Goal: Task Accomplishment & Management: Use online tool/utility

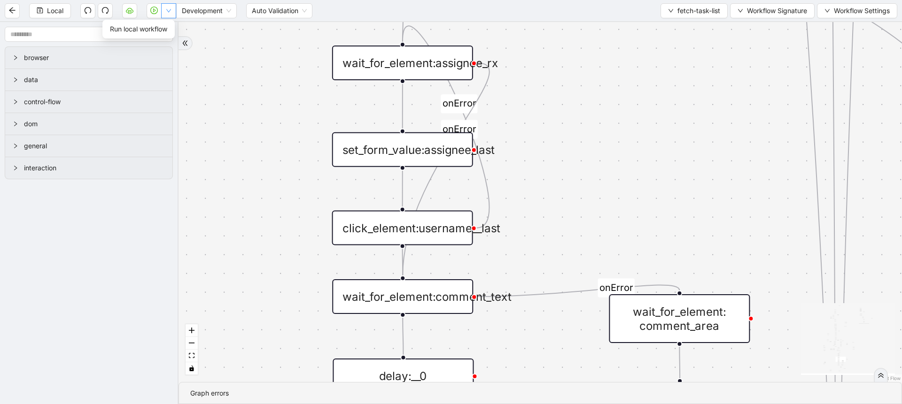
click at [170, 15] on button "button" at bounding box center [168, 10] width 15 height 15
click at [197, 12] on span "Development" at bounding box center [206, 11] width 49 height 14
click at [197, 47] on div "Production" at bounding box center [207, 44] width 46 height 10
click at [156, 12] on icon "play-circle" at bounding box center [154, 11] width 8 height 8
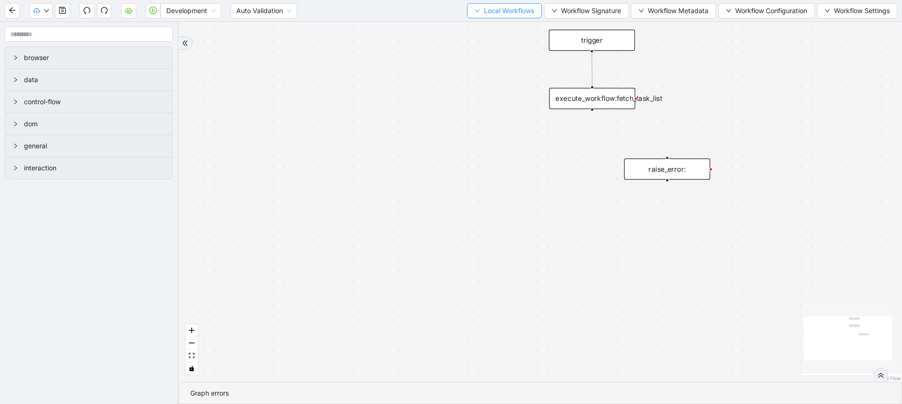
click at [491, 16] on button "Local Workflows" at bounding box center [504, 10] width 75 height 15
click at [489, 27] on span "Select" at bounding box center [499, 29] width 61 height 10
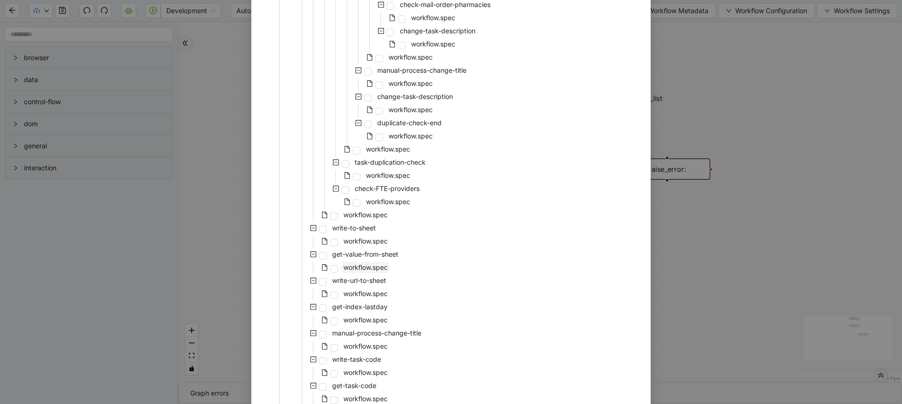
scroll to position [747, 0]
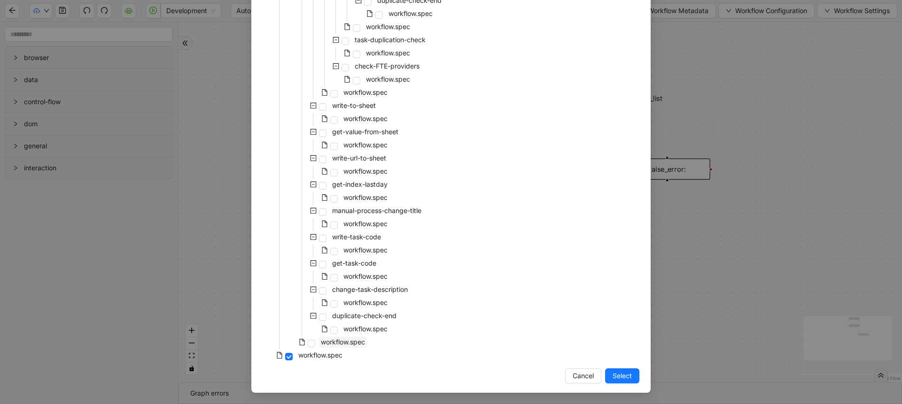
click at [346, 340] on span "workflow.spec" at bounding box center [343, 342] width 44 height 8
click at [621, 375] on span "Select" at bounding box center [621, 376] width 19 height 10
click at [623, 375] on div "trigger execute_workflow:fetch_task_list raise_error:" at bounding box center [539, 202] width 723 height 360
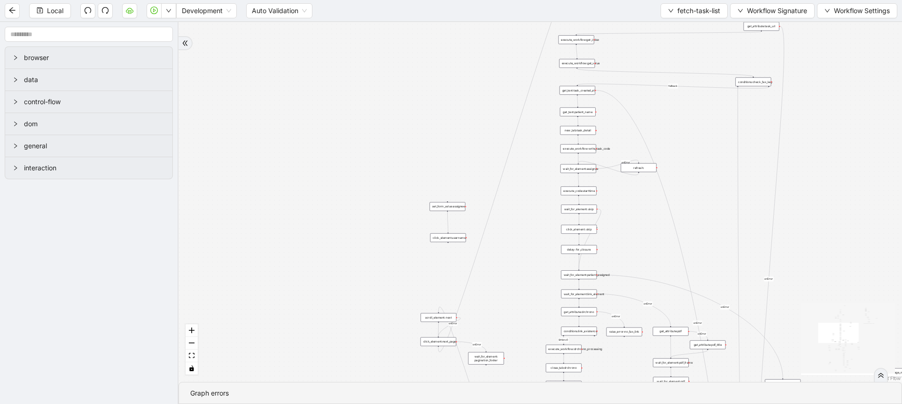
drag, startPoint x: 554, startPoint y: 273, endPoint x: 541, endPoint y: 154, distance: 119.0
click at [541, 154] on div "Strlen>0 fallback Task already processed fallback stop workflow fallback contro…" at bounding box center [539, 202] width 723 height 360
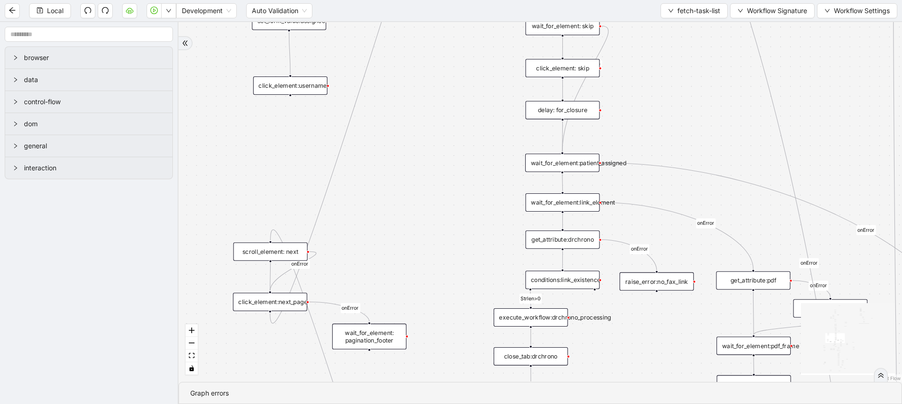
drag, startPoint x: 519, startPoint y: 225, endPoint x: 496, endPoint y: 119, distance: 108.7
click at [496, 119] on div "Strlen>0 fallback Task already processed fallback stop workflow fallback contro…" at bounding box center [539, 202] width 723 height 360
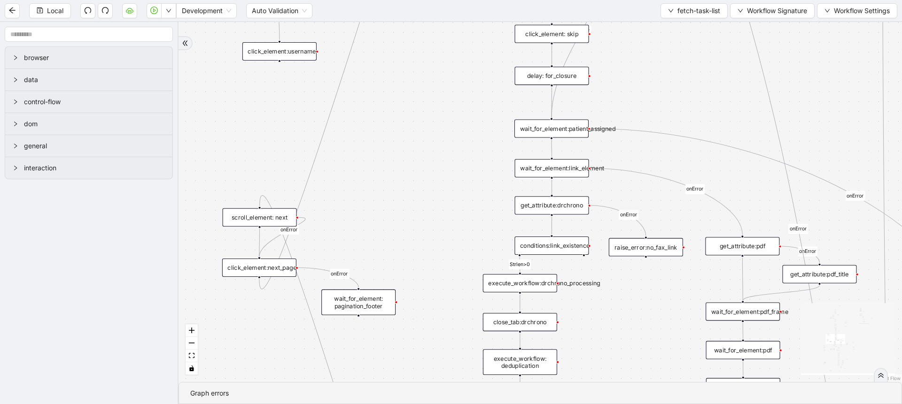
drag, startPoint x: 458, startPoint y: 206, endPoint x: 448, endPoint y: 174, distance: 33.9
click at [448, 174] on div "Strlen>0 fallback Task already processed fallback stop workflow fallback contro…" at bounding box center [539, 202] width 723 height 360
click at [561, 164] on div "wait_for_element:link_element" at bounding box center [552, 167] width 74 height 18
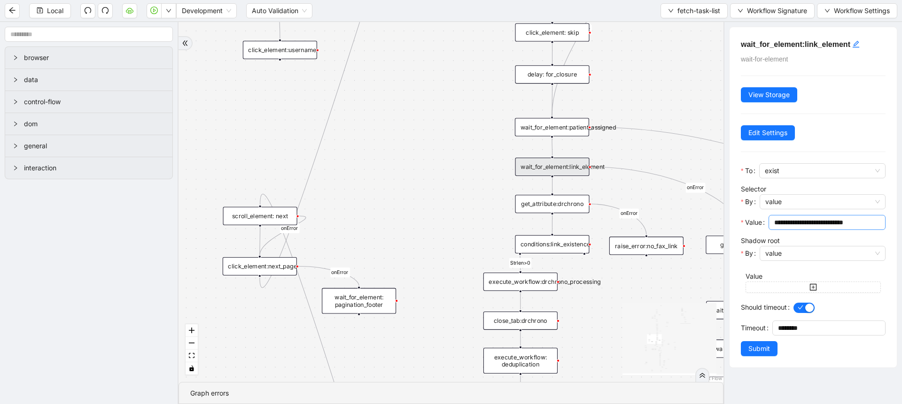
click at [817, 222] on input "**********" at bounding box center [826, 222] width 104 height 10
click at [566, 165] on div "wait_for_element:link_element" at bounding box center [552, 167] width 74 height 18
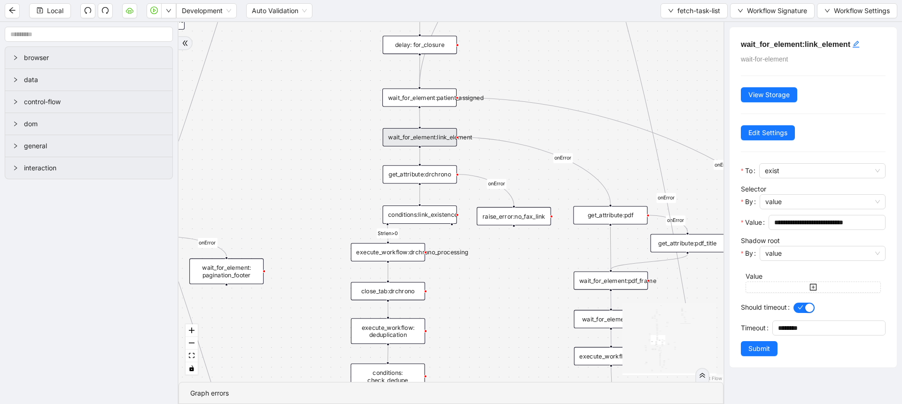
drag, startPoint x: 470, startPoint y: 184, endPoint x: 337, endPoint y: 150, distance: 136.7
click at [337, 150] on div "Strlen>0 fallback Task already processed fallback stop workflow fallback contro…" at bounding box center [450, 202] width 545 height 360
click at [422, 176] on div "get_attribute:drchrono" at bounding box center [420, 170] width 74 height 18
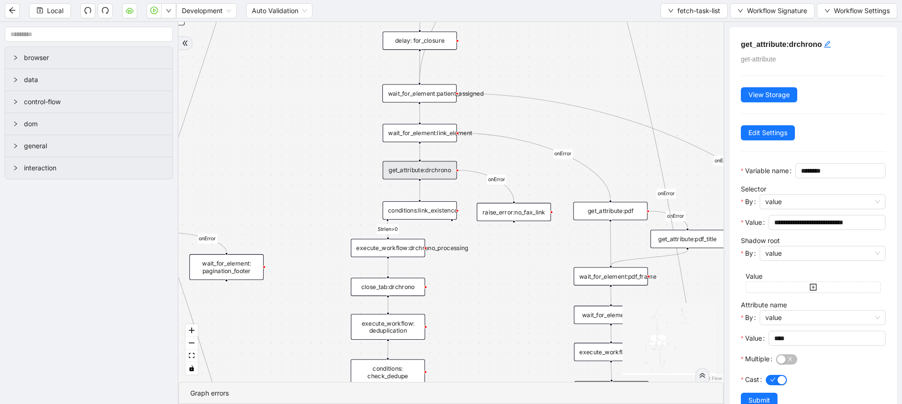
click at [429, 174] on div "get_attribute:drchrono" at bounding box center [420, 170] width 74 height 18
click at [426, 210] on div "conditions:link_existence" at bounding box center [419, 210] width 74 height 18
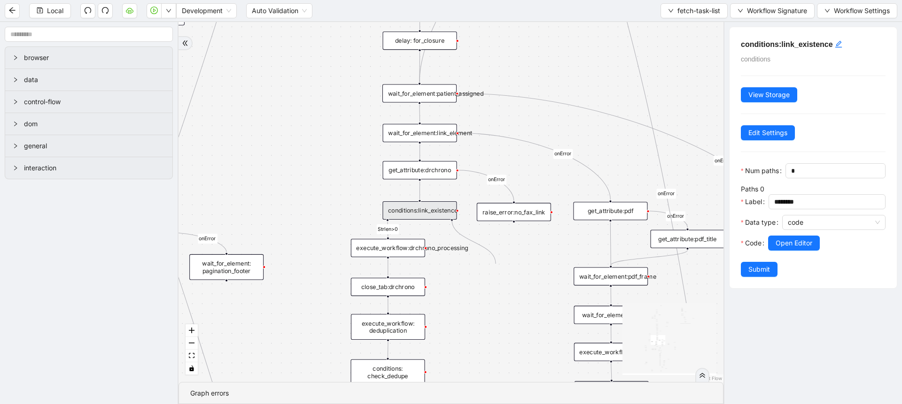
drag, startPoint x: 451, startPoint y: 220, endPoint x: 495, endPoint y: 264, distance: 62.8
click at [495, 264] on div "Strlen>0 fallback Task already processed fallback stop workflow fallback contro…" at bounding box center [450, 202] width 545 height 360
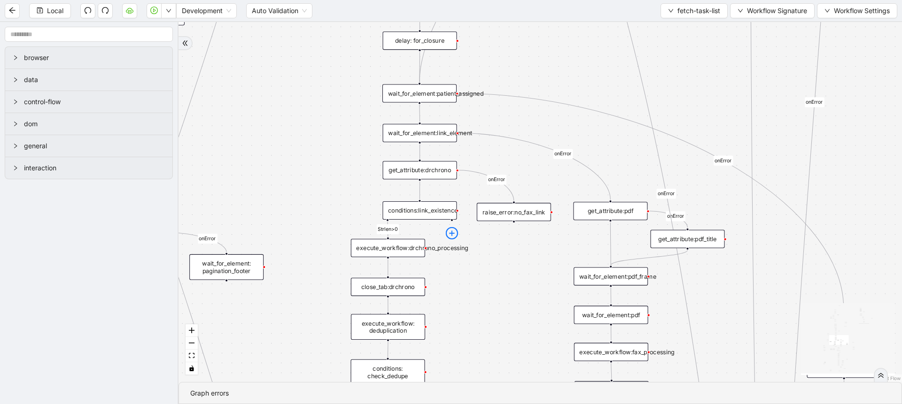
click at [451, 230] on icon "plus-circle" at bounding box center [452, 233] width 12 height 12
click at [421, 255] on div "Close Tab" at bounding box center [419, 258] width 98 height 11
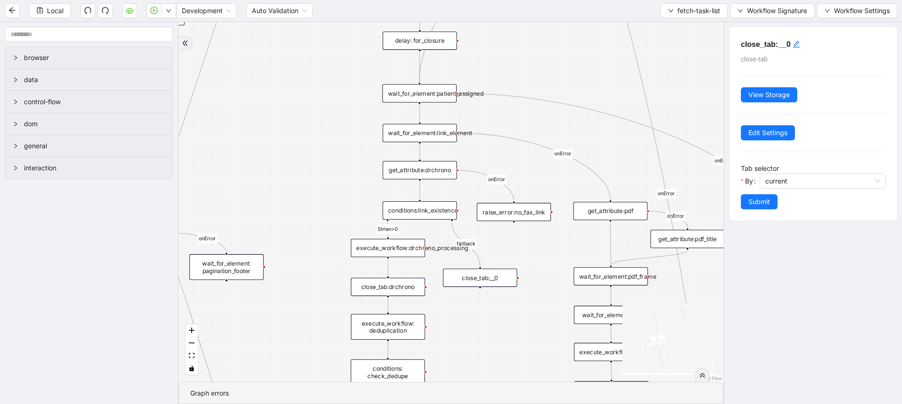
drag, startPoint x: 457, startPoint y: 265, endPoint x: 485, endPoint y: 284, distance: 33.9
click at [485, 284] on div "close_tab:__0" at bounding box center [480, 278] width 74 height 18
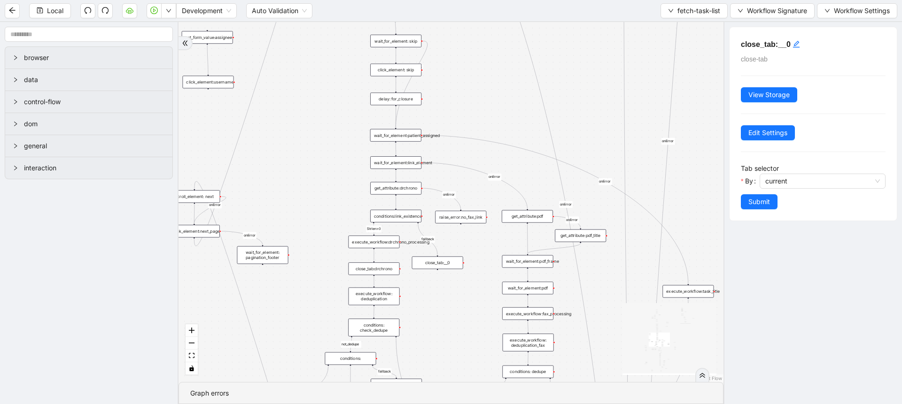
drag, startPoint x: 501, startPoint y: 341, endPoint x: 387, endPoint y: 246, distance: 148.7
click at [387, 246] on div "Strlen>0 fallback Task already processed fallback stop workflow fallback contro…" at bounding box center [450, 202] width 545 height 360
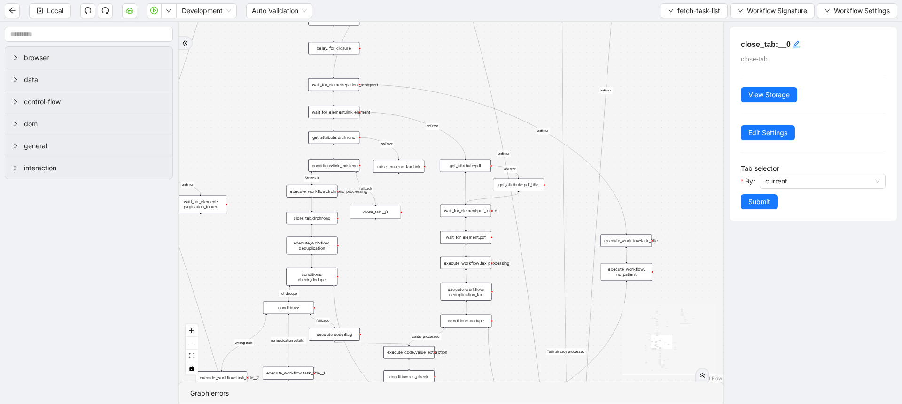
click at [665, 145] on div "Strlen>0 fallback Task already processed fallback stop workflow fallback contro…" at bounding box center [450, 202] width 545 height 360
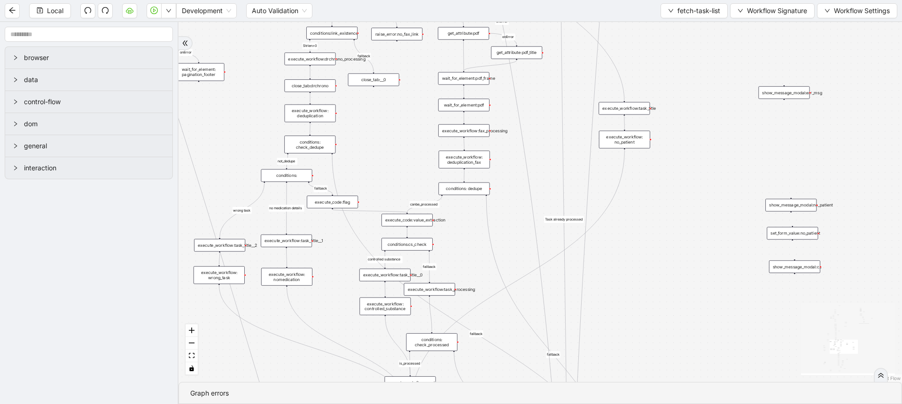
drag, startPoint x: 535, startPoint y: 244, endPoint x: 538, endPoint y: 78, distance: 165.3
click at [538, 78] on div "Strlen>0 fallback Task already processed fallback stop workflow fallback contro…" at bounding box center [539, 202] width 723 height 360
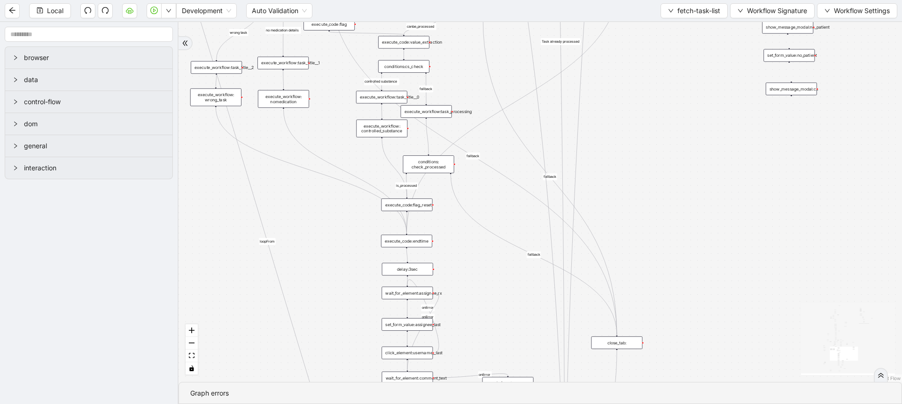
drag, startPoint x: 637, startPoint y: 257, endPoint x: 629, endPoint y: 112, distance: 145.3
click at [629, 112] on div "Strlen>0 fallback Task already processed fallback stop workflow fallback contro…" at bounding box center [539, 202] width 723 height 360
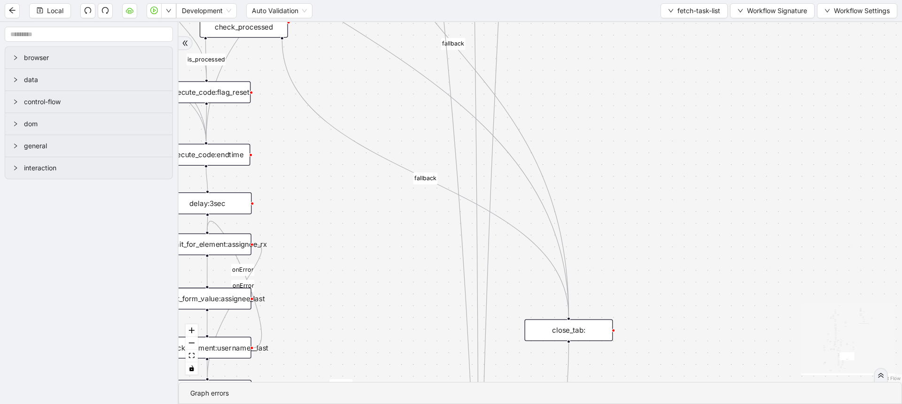
drag, startPoint x: 682, startPoint y: 218, endPoint x: 690, endPoint y: 106, distance: 112.0
click at [690, 106] on div "Strlen>0 fallback Task already processed fallback stop workflow fallback contro…" at bounding box center [539, 202] width 723 height 360
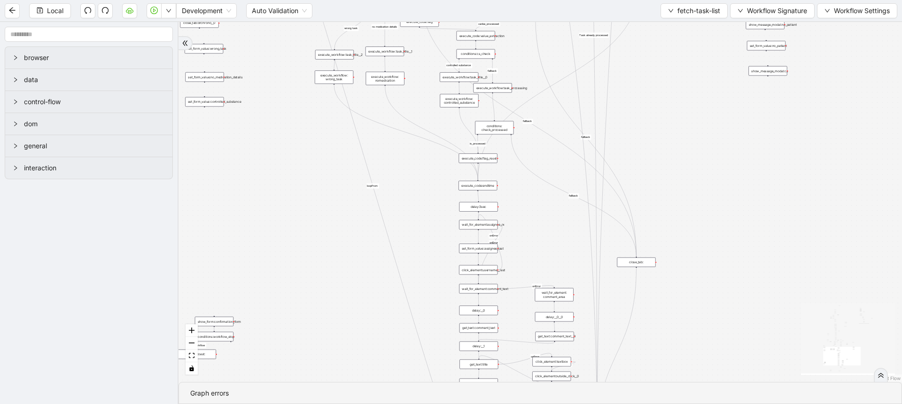
drag, startPoint x: 720, startPoint y: 193, endPoint x: 713, endPoint y: 282, distance: 89.0
click at [713, 282] on div "Strlen>0 fallback Task already processed fallback stop workflow fallback contro…" at bounding box center [539, 202] width 723 height 360
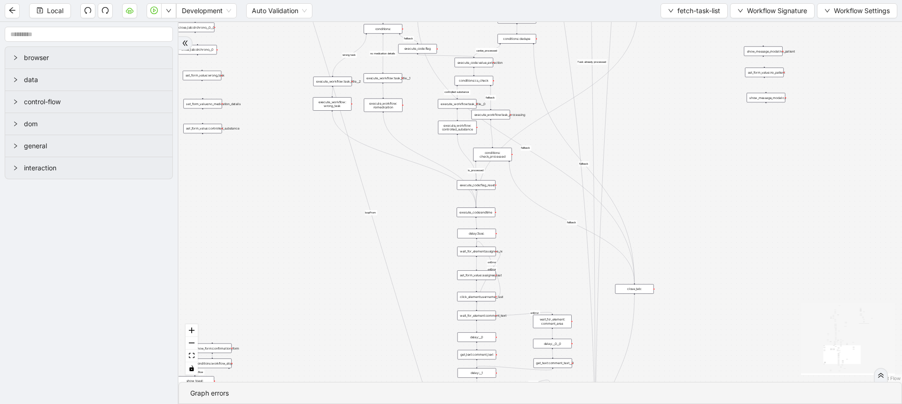
drag, startPoint x: 688, startPoint y: 207, endPoint x: 692, endPoint y: 231, distance: 25.2
click at [692, 231] on div "Strlen>0 fallback Task already processed fallback stop workflow fallback contro…" at bounding box center [539, 202] width 723 height 360
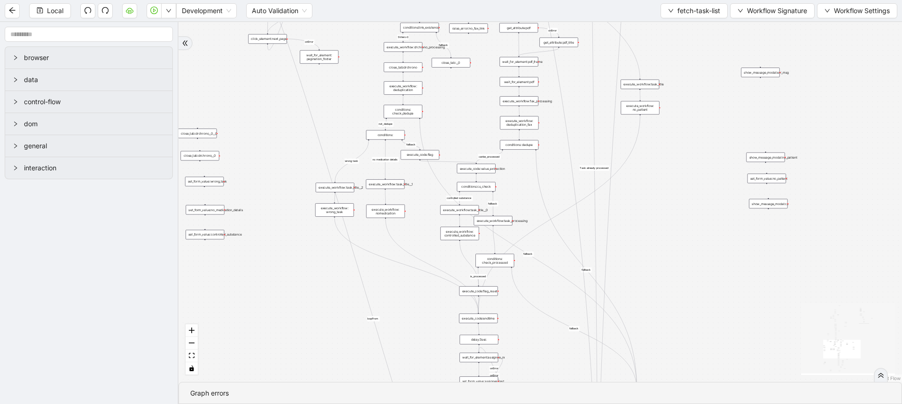
drag, startPoint x: 692, startPoint y: 231, endPoint x: 691, endPoint y: 313, distance: 81.2
click at [691, 313] on div "Strlen>0 fallback Task already processed fallback stop workflow fallback contro…" at bounding box center [539, 202] width 723 height 360
click at [441, 62] on div "close_tab:__0" at bounding box center [451, 62] width 39 height 9
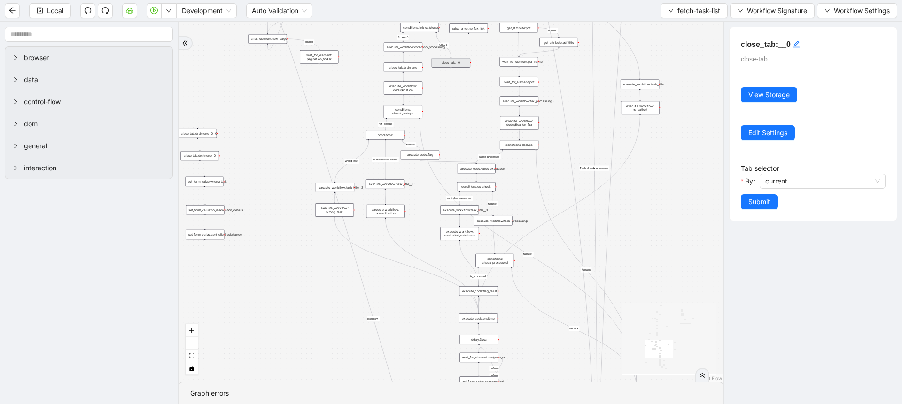
click at [455, 90] on div "Strlen>0 fallback Task already processed fallback stop workflow fallback contro…" at bounding box center [450, 202] width 545 height 360
click at [488, 107] on div "Strlen>0 fallback Task already processed fallback stop workflow fallback contro…" at bounding box center [450, 202] width 545 height 360
click at [454, 87] on div "Strlen>0 fallback Task already processed fallback stop workflow fallback contro…" at bounding box center [450, 202] width 545 height 360
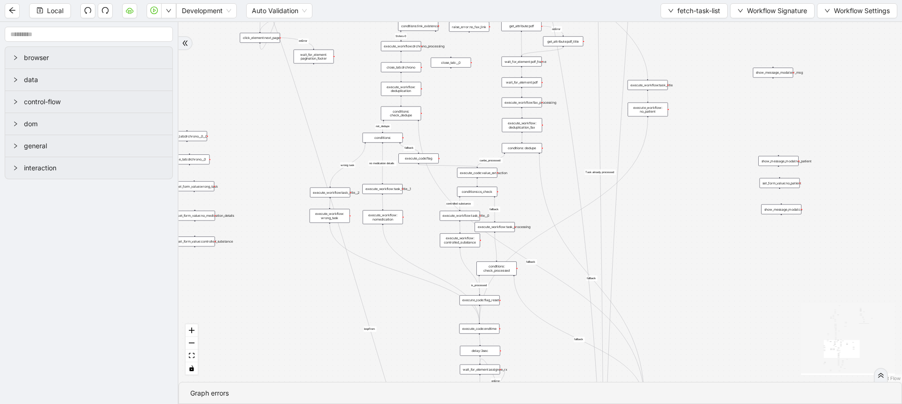
drag, startPoint x: 450, startPoint y: 99, endPoint x: 449, endPoint y: 119, distance: 19.7
click at [449, 119] on div "Strlen>0 fallback Task already processed fallback stop workflow fallback contro…" at bounding box center [539, 202] width 723 height 360
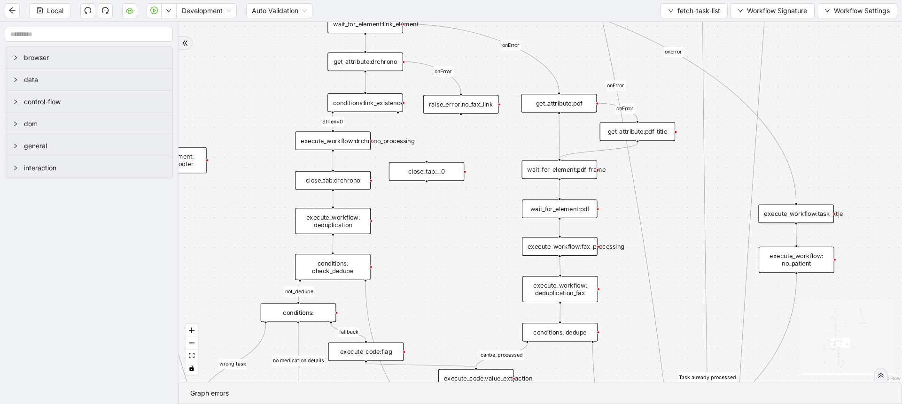
drag, startPoint x: 424, startPoint y: 100, endPoint x: 377, endPoint y: 198, distance: 108.2
click at [377, 198] on div "Strlen>0 fallback Task already processed fallback stop workflow fallback contro…" at bounding box center [539, 202] width 723 height 360
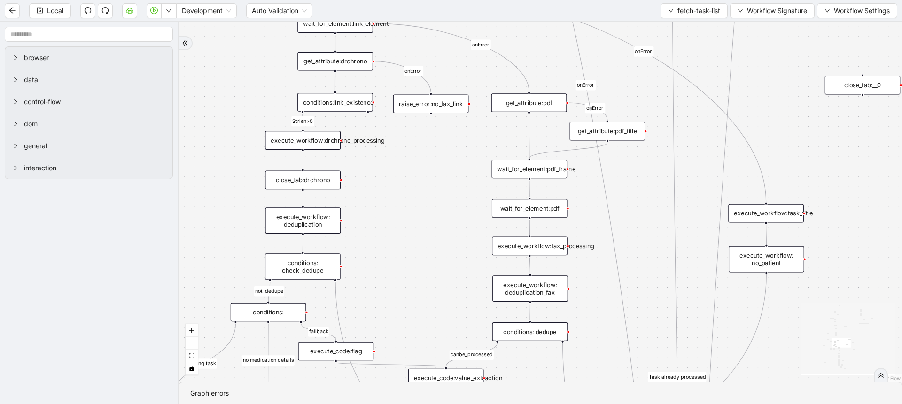
drag, startPoint x: 406, startPoint y: 170, endPoint x: 874, endPoint y: 81, distance: 476.6
click at [874, 81] on div "close_tab:__0" at bounding box center [863, 85] width 76 height 19
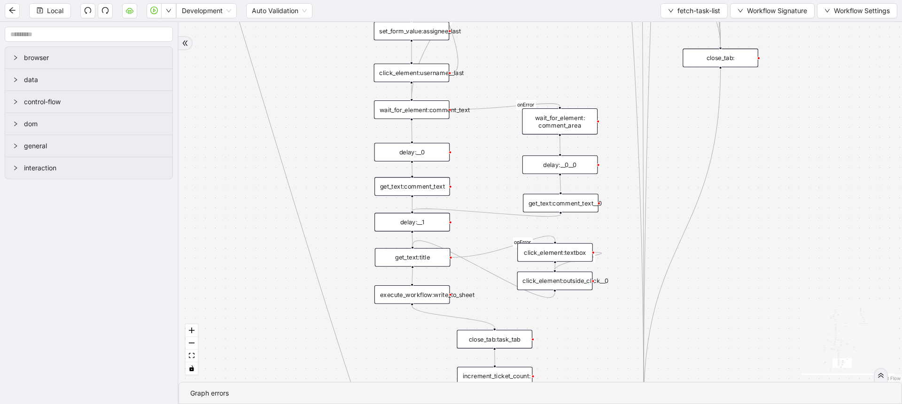
drag, startPoint x: 367, startPoint y: 111, endPoint x: 721, endPoint y: 48, distance: 359.5
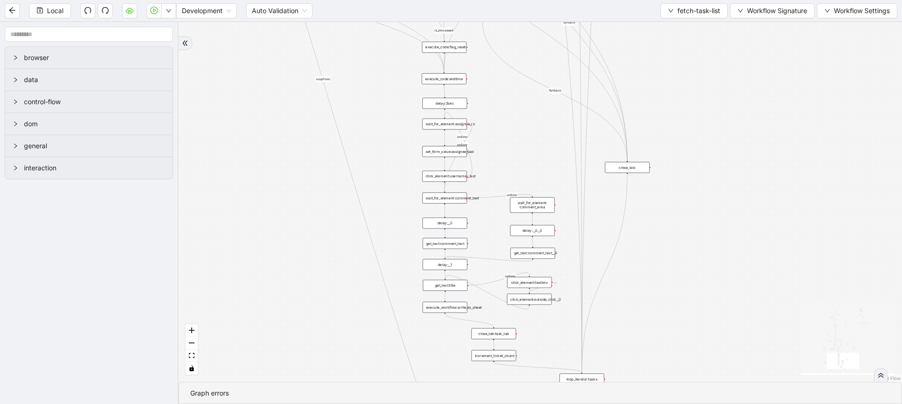
drag, startPoint x: 560, startPoint y: 69, endPoint x: 507, endPoint y: 267, distance: 205.2
click at [507, 267] on div "Strlen>0 fallback Task already processed fallback stop workflow fallback contro…" at bounding box center [539, 202] width 723 height 360
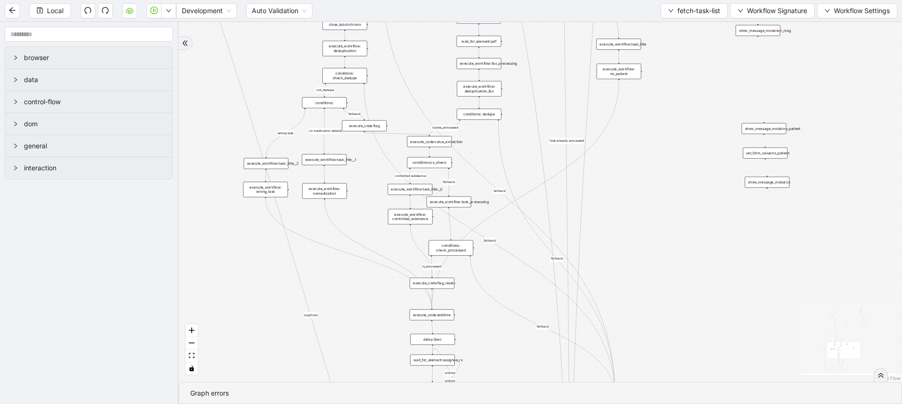
drag, startPoint x: 668, startPoint y: 154, endPoint x: 682, endPoint y: 281, distance: 128.0
click at [682, 281] on div "Strlen>0 fallback Task already processed fallback stop workflow fallback contro…" at bounding box center [539, 202] width 723 height 360
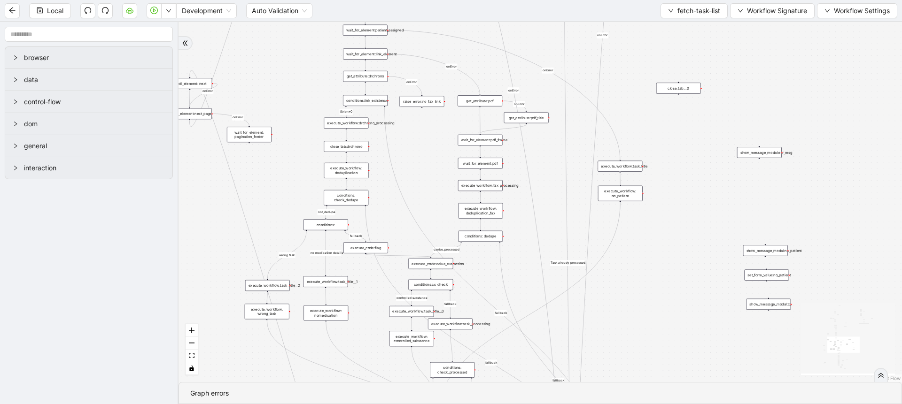
drag, startPoint x: 694, startPoint y: 221, endPoint x: 681, endPoint y: 104, distance: 117.5
click at [681, 104] on div "Strlen>0 fallback Task already processed fallback stop workflow fallback contro…" at bounding box center [539, 202] width 723 height 360
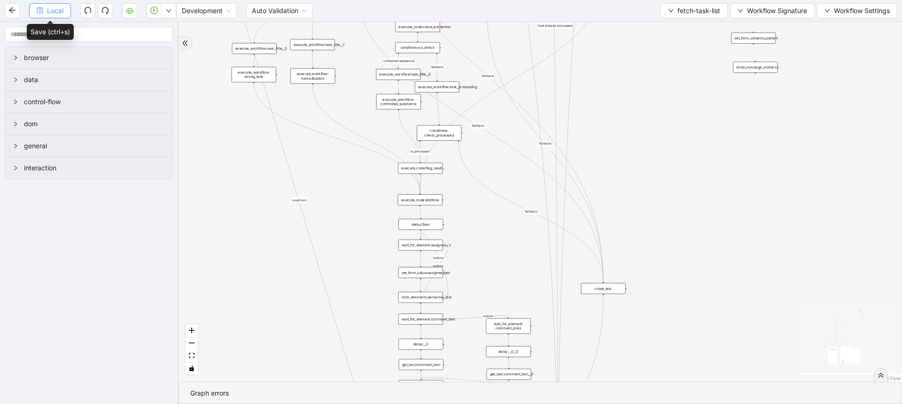
click at [40, 12] on icon "save" at bounding box center [40, 10] width 7 height 7
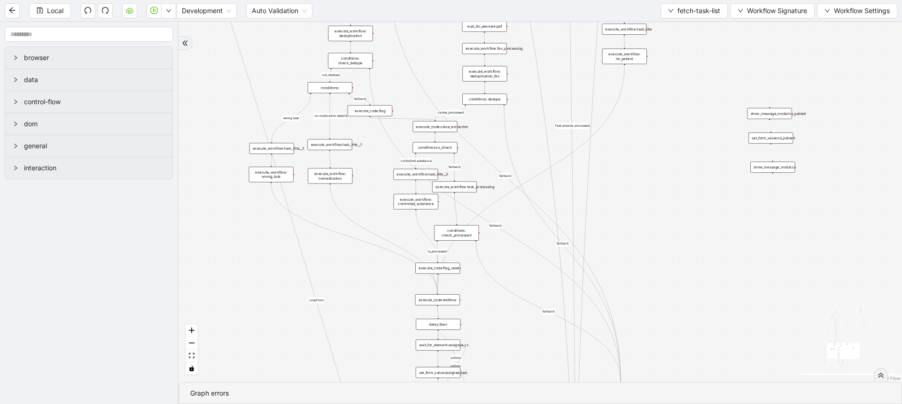
drag, startPoint x: 193, startPoint y: 135, endPoint x: 210, endPoint y: 235, distance: 101.5
click at [210, 235] on div "Strlen>0 fallback Task already processed fallback stop workflow fallback contro…" at bounding box center [539, 202] width 723 height 360
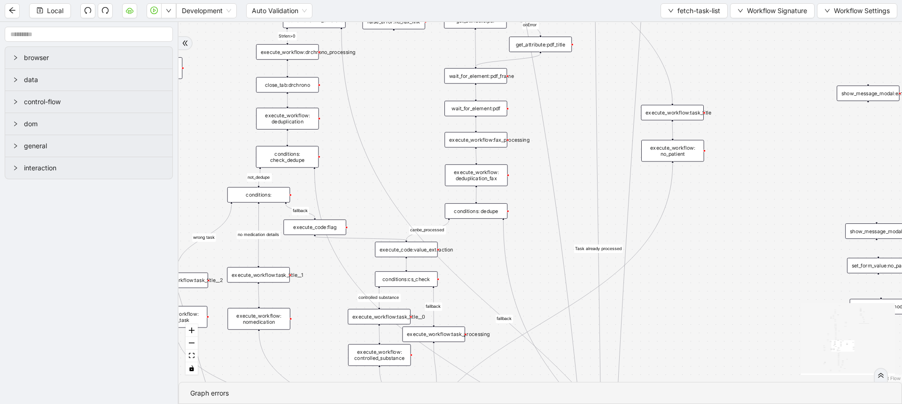
drag, startPoint x: 395, startPoint y: 127, endPoint x: 310, endPoint y: 285, distance: 179.6
click at [310, 285] on div "Strlen>0 fallback Task already processed fallback stop workflow fallback contro…" at bounding box center [539, 202] width 723 height 360
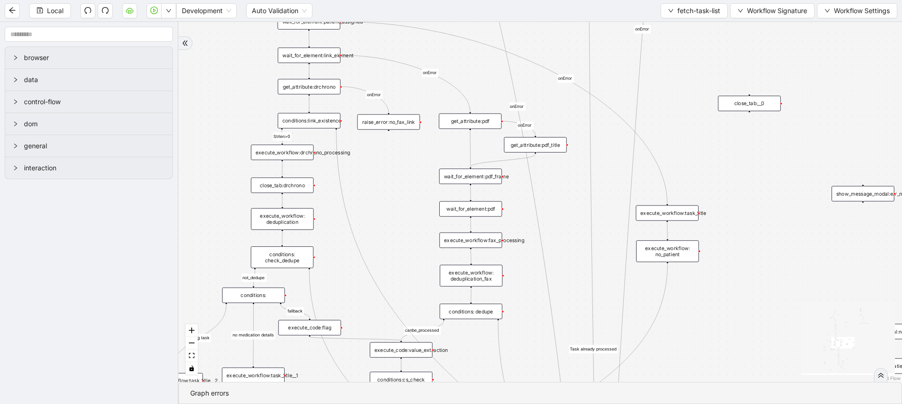
drag, startPoint x: 373, startPoint y: 153, endPoint x: 373, endPoint y: 243, distance: 89.7
click at [373, 243] on div "Strlen>0 fallback Task already processed fallback stop workflow fallback contro…" at bounding box center [539, 202] width 723 height 360
click at [326, 126] on div "conditions:link_existence" at bounding box center [308, 120] width 62 height 15
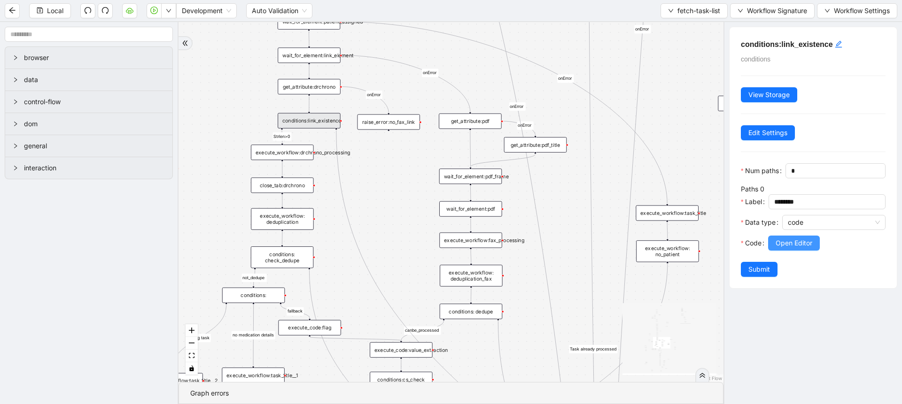
click at [776, 248] on span "Open Editor" at bounding box center [793, 243] width 37 height 10
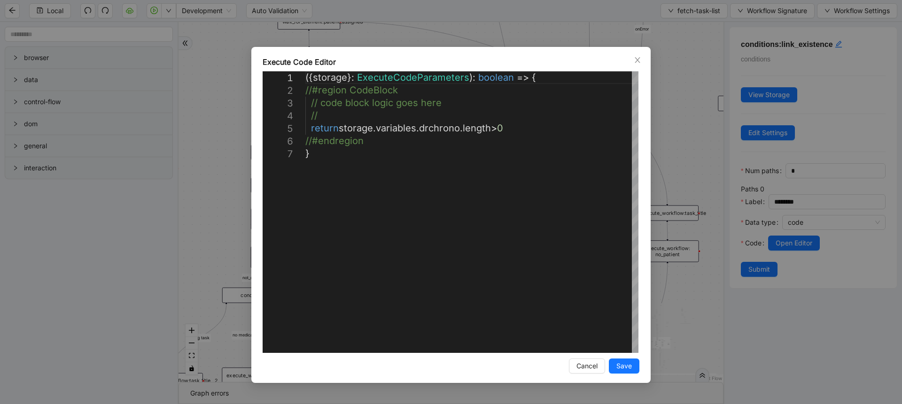
click at [679, 116] on div "**********" at bounding box center [451, 202] width 902 height 404
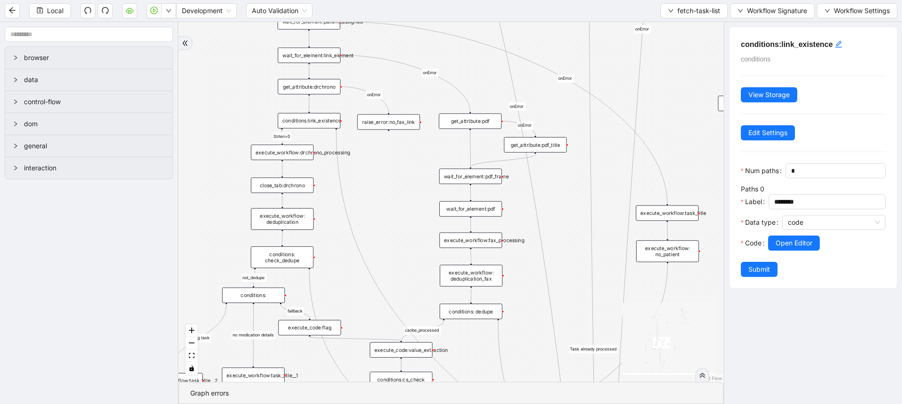
click at [323, 90] on div "get_attribute:drchrono" at bounding box center [308, 86] width 62 height 15
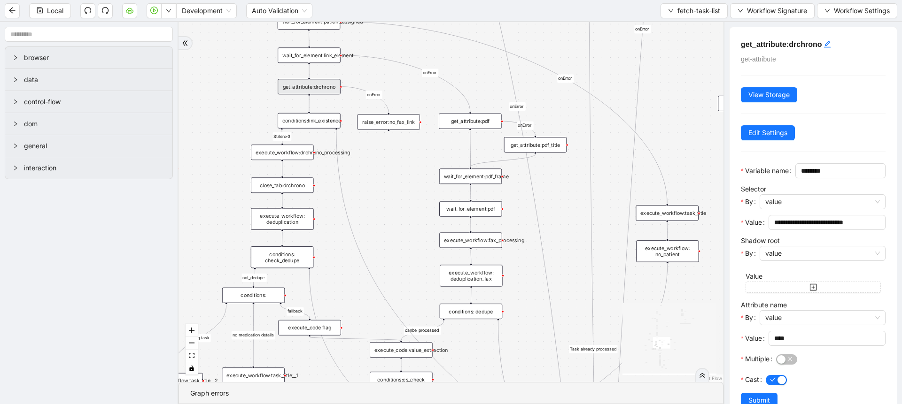
click at [370, 187] on div "Strlen>0 fallback Task already processed fallback stop workflow fallback contro…" at bounding box center [450, 202] width 545 height 360
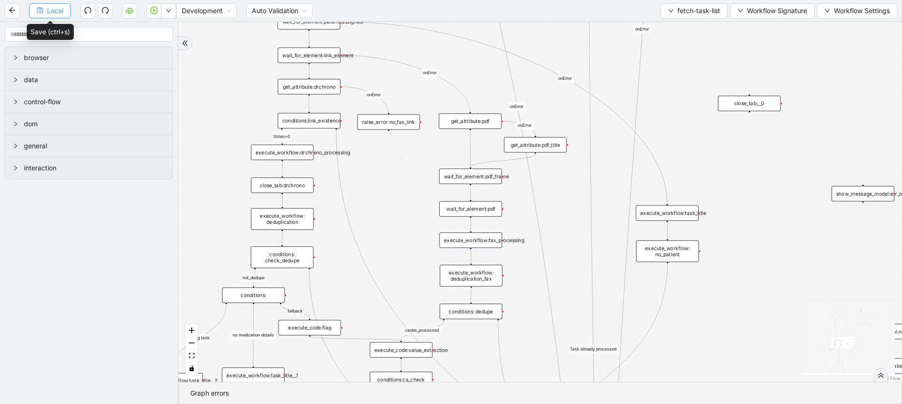
click at [55, 15] on span "Local" at bounding box center [55, 11] width 16 height 10
click at [61, 13] on span "Local" at bounding box center [55, 11] width 16 height 10
click at [674, 20] on div "Local Development Auto Validation fetch-task-list Workflow Signature Workflow S…" at bounding box center [451, 10] width 902 height 21
click at [671, 12] on button "fetch-task-list" at bounding box center [693, 10] width 67 height 15
click at [669, 33] on span "Select" at bounding box center [691, 29] width 53 height 10
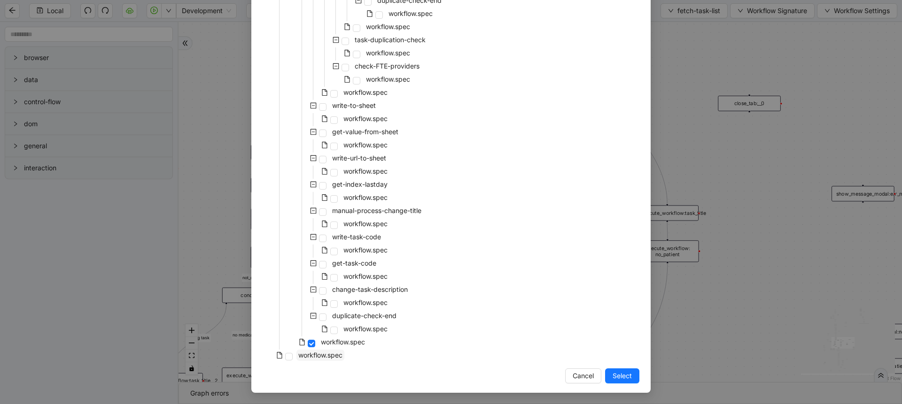
click at [315, 359] on span "workflow.spec" at bounding box center [320, 355] width 44 height 8
click at [612, 376] on span "Select" at bounding box center [621, 376] width 19 height 10
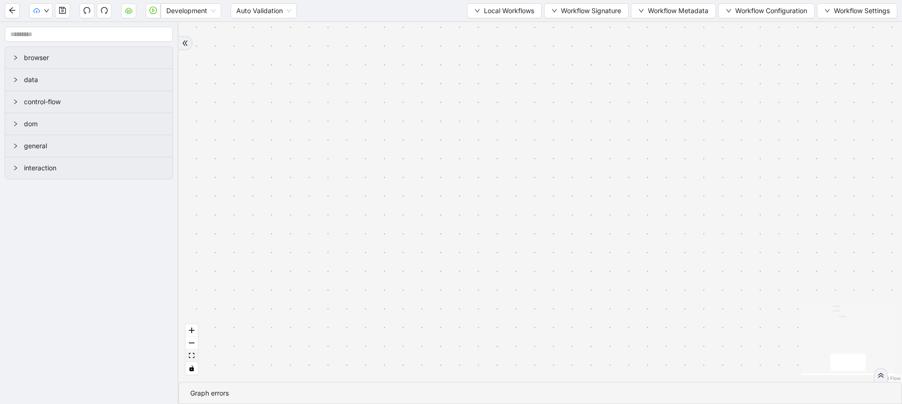
click at [194, 359] on button "fit view" at bounding box center [191, 356] width 12 height 13
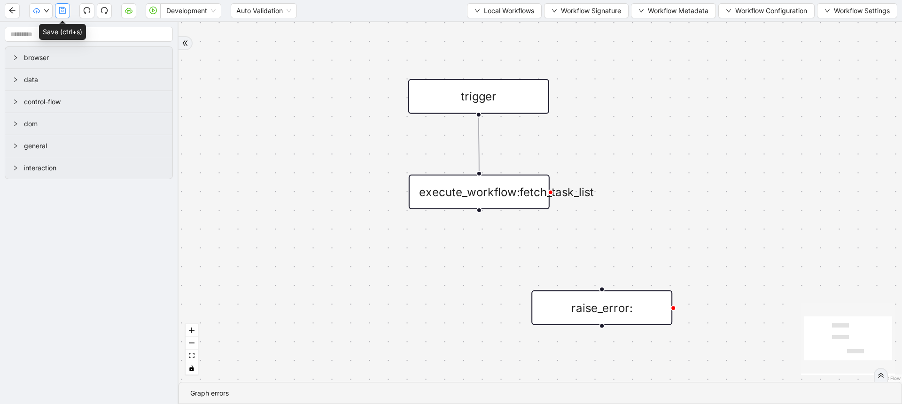
click at [59, 16] on button "button" at bounding box center [62, 10] width 15 height 15
click at [703, 241] on div "trigger execute_workflow:fetch_task_list raise_error:" at bounding box center [539, 202] width 723 height 360
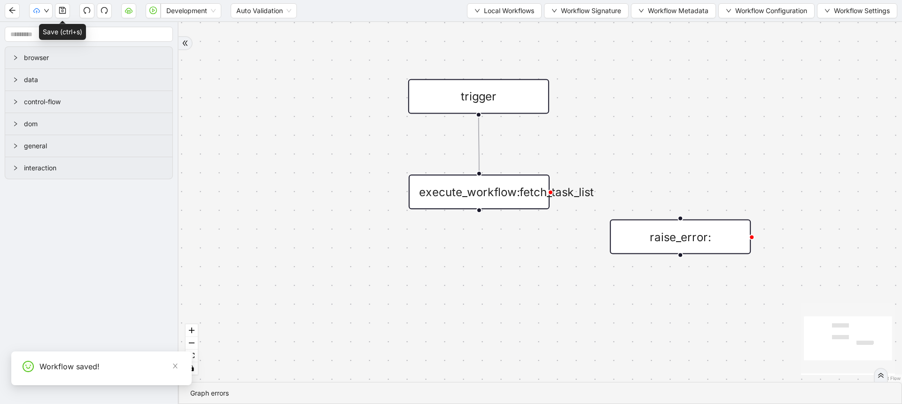
drag, startPoint x: 583, startPoint y: 314, endPoint x: 660, endPoint y: 245, distance: 103.1
click at [660, 245] on div "raise_error:" at bounding box center [679, 237] width 141 height 35
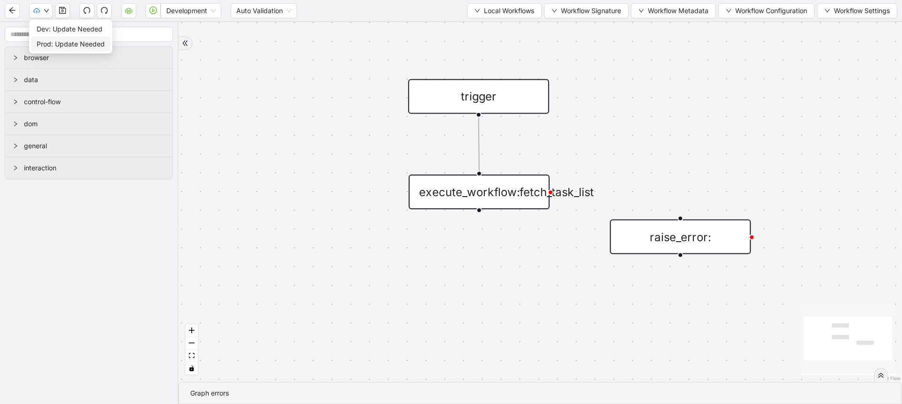
click at [55, 37] on li "Prod: Update Needed" at bounding box center [70, 44] width 79 height 15
click at [44, 20] on div "Development Auto Validation Local Workflows Workflow Signature Workflow Metadat…" at bounding box center [451, 10] width 902 height 21
click at [47, 9] on icon "down" at bounding box center [47, 11] width 6 height 6
click at [53, 29] on span "Dev: Update Needed" at bounding box center [70, 29] width 66 height 10
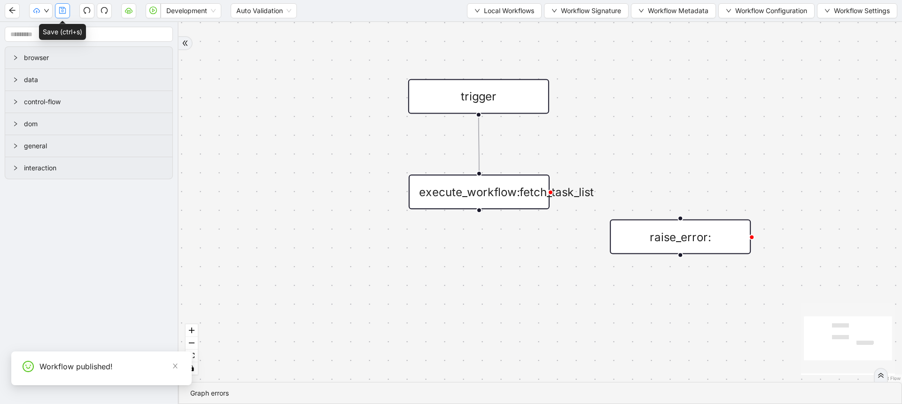
click at [62, 15] on button "button" at bounding box center [62, 10] width 15 height 15
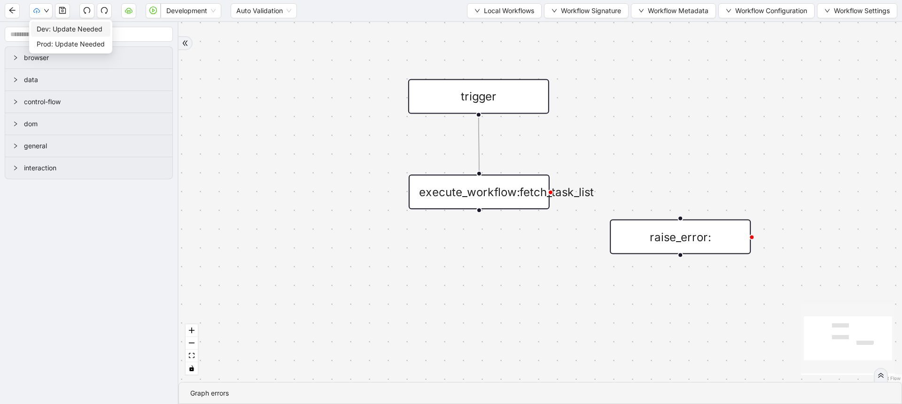
click at [68, 28] on span "Dev: Update Needed" at bounding box center [71, 29] width 68 height 10
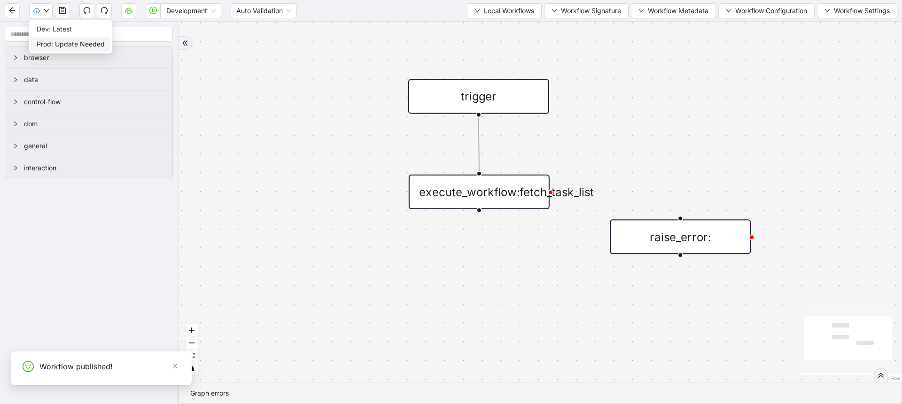
click at [58, 41] on span "Prod: Update Needed" at bounding box center [71, 44] width 68 height 10
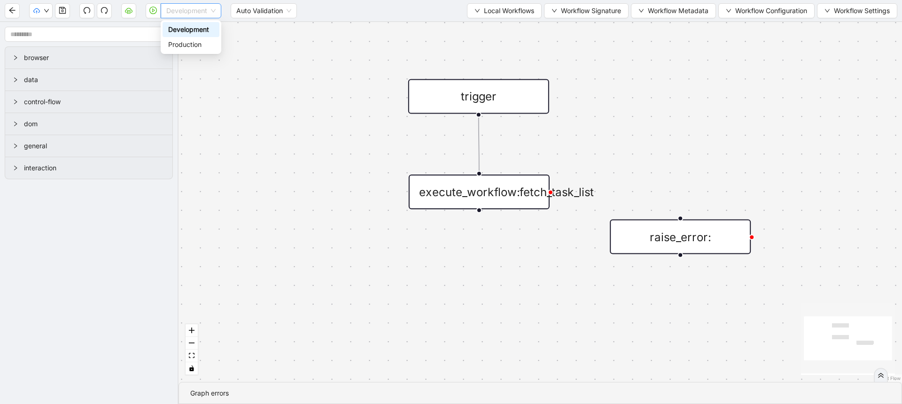
click at [184, 9] on span "Development" at bounding box center [190, 11] width 49 height 14
click at [129, 14] on icon "cloud-server" at bounding box center [129, 11] width 8 height 8
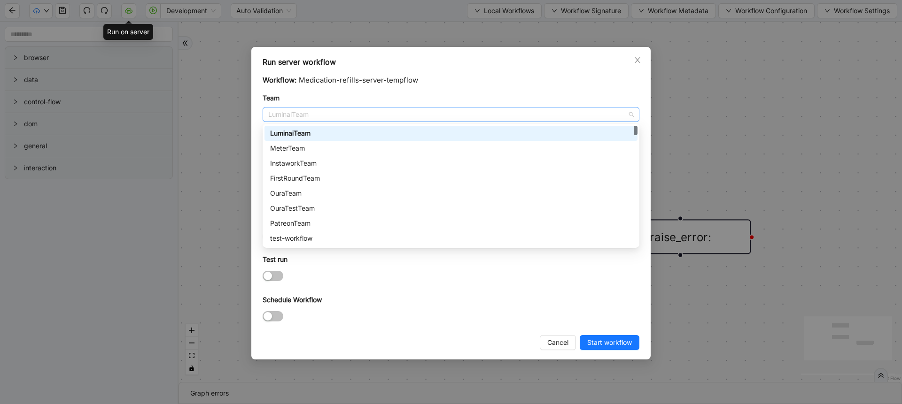
click at [283, 108] on span "LuminaiTeam" at bounding box center [450, 115] width 365 height 14
type input "***"
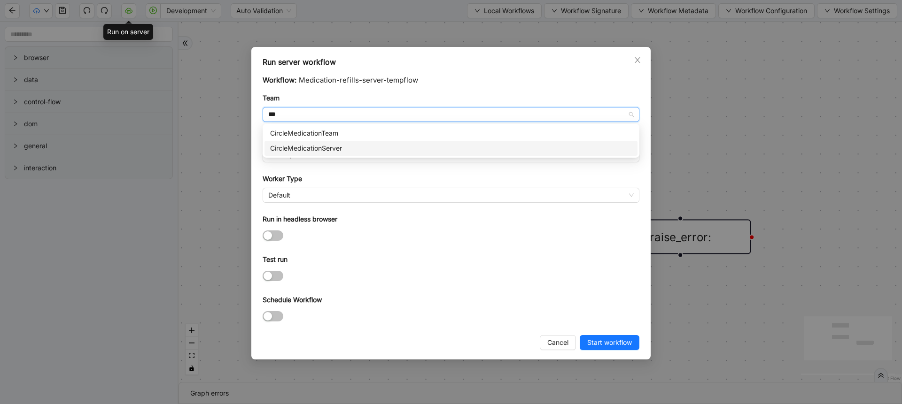
click at [299, 146] on div "CircleMedicationServer" at bounding box center [451, 148] width 362 height 10
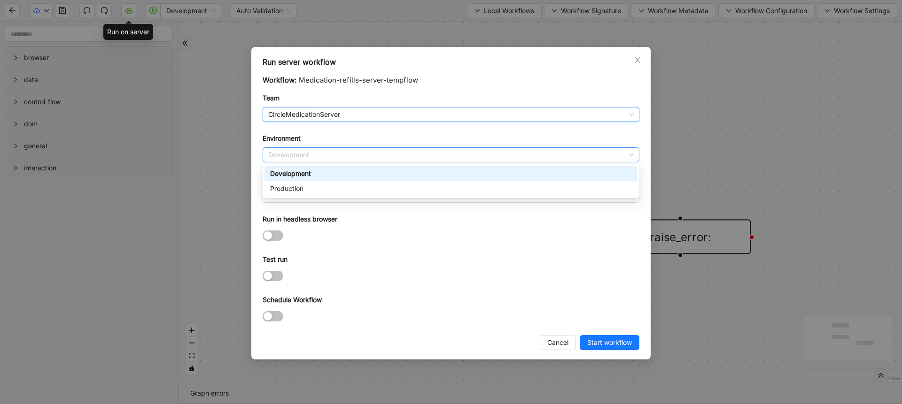
click at [303, 151] on span "Development" at bounding box center [450, 155] width 365 height 14
click at [315, 193] on div "Production" at bounding box center [451, 189] width 362 height 10
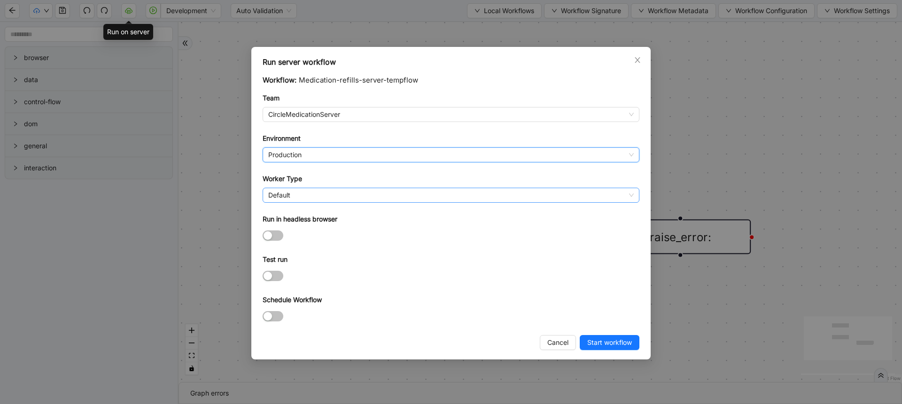
click at [298, 199] on span "Default" at bounding box center [450, 195] width 365 height 14
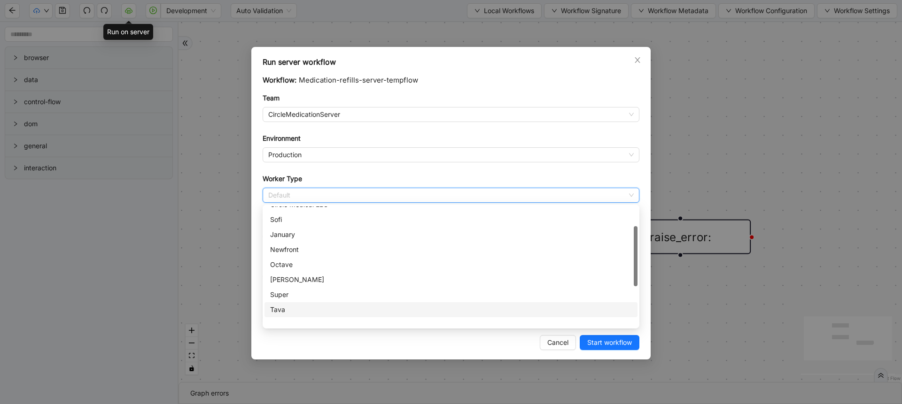
scroll to position [34, 0]
click at [324, 257] on div "Circle Medical EBS" at bounding box center [451, 255] width 362 height 10
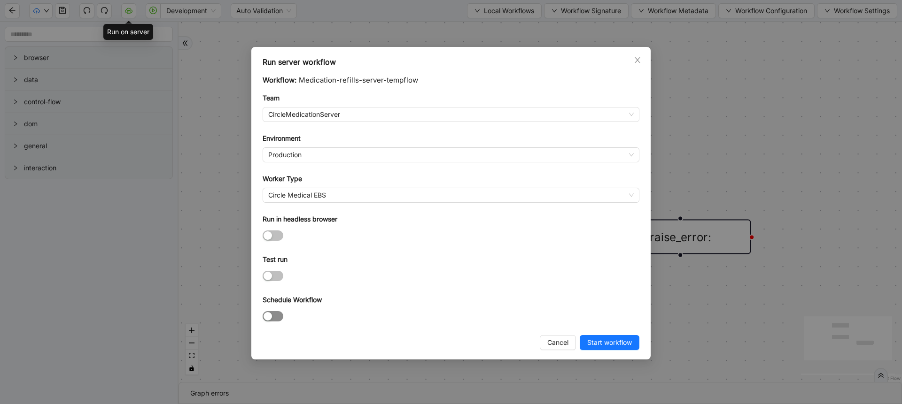
click at [277, 312] on span "button" at bounding box center [272, 316] width 21 height 10
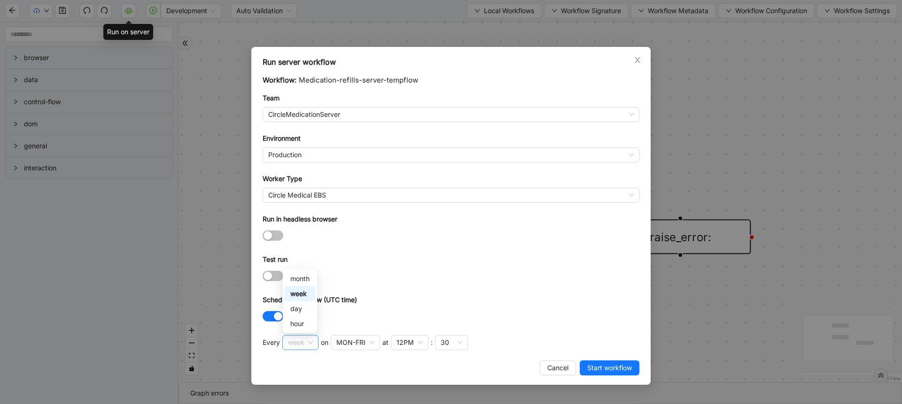
click at [299, 349] on span "week" at bounding box center [300, 343] width 25 height 14
click at [300, 329] on div "hour" at bounding box center [300, 323] width 31 height 15
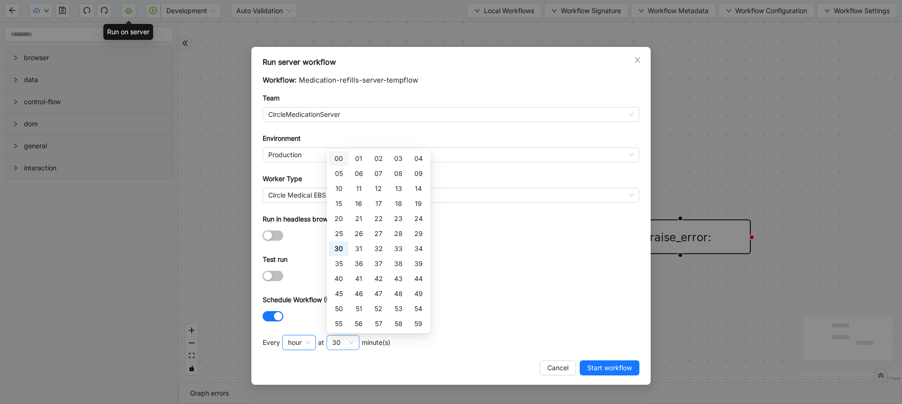
click at [349, 343] on div "30" at bounding box center [342, 342] width 33 height 15
click at [341, 205] on div "15" at bounding box center [338, 204] width 8 height 10
click at [341, 248] on div "30" at bounding box center [338, 249] width 8 height 10
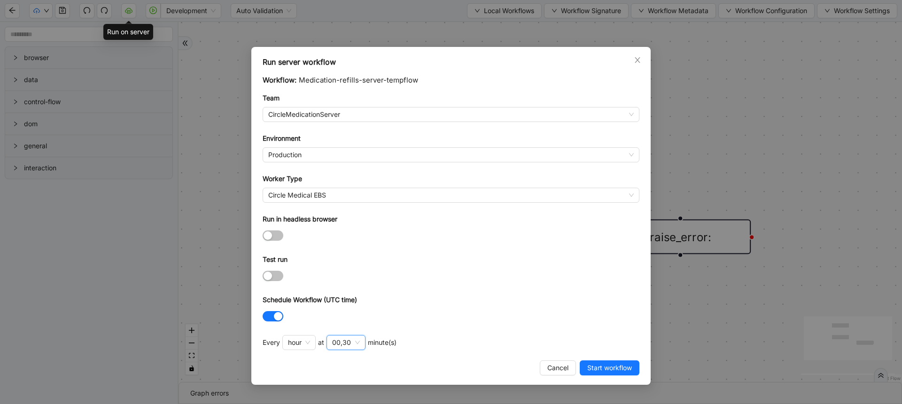
click at [485, 295] on div "Schedule Workflow (UTC time)" at bounding box center [450, 302] width 377 height 14
click at [592, 371] on span "Start workflow" at bounding box center [609, 368] width 45 height 10
